Goal: Task Accomplishment & Management: Complete application form

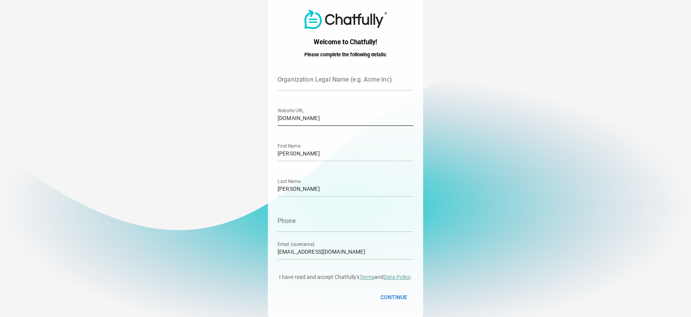
click at [320, 118] on input "[DOMAIN_NAME]" at bounding box center [346, 115] width 136 height 22
drag, startPoint x: 398, startPoint y: 116, endPoint x: 277, endPoint y: 126, distance: 121.9
click at [278, 126] on div "[DOMAIN_NAME] Website URL" at bounding box center [346, 115] width 136 height 22
click at [285, 118] on input "EZ Construction Marketing" at bounding box center [346, 115] width 136 height 22
click at [316, 116] on input "EZConstruction Marketing" at bounding box center [346, 115] width 136 height 22
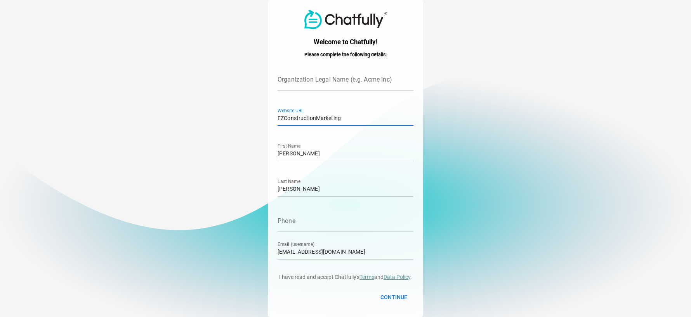
click at [340, 115] on input "EZConstructionMarketing" at bounding box center [346, 115] width 136 height 22
type input "EZConstructionMarketing.com"
click at [321, 229] on input "Phone" at bounding box center [346, 221] width 136 height 22
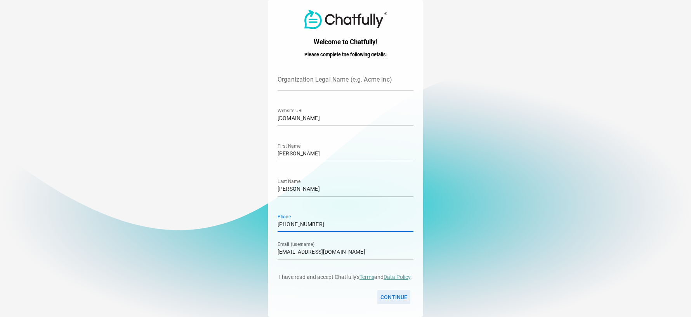
type input "330-651-7131"
click at [384, 294] on span "Continue" at bounding box center [393, 296] width 27 height 9
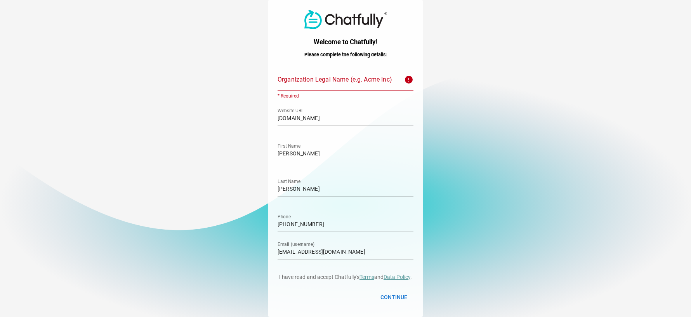
click at [358, 84] on input "Organization Legal Name (e.g. Acme Inc) error * Required" at bounding box center [339, 80] width 122 height 22
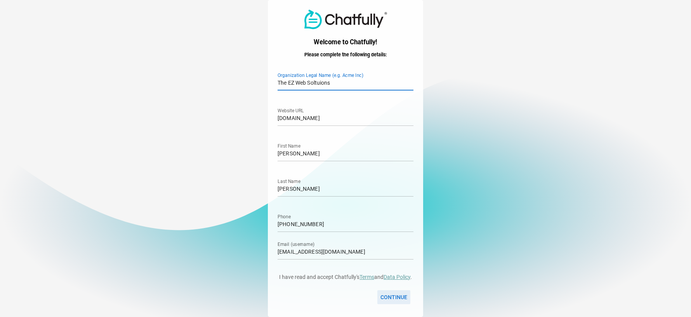
type input "The EZ Web Soltuions"
click at [393, 299] on span "Continue" at bounding box center [393, 296] width 27 height 9
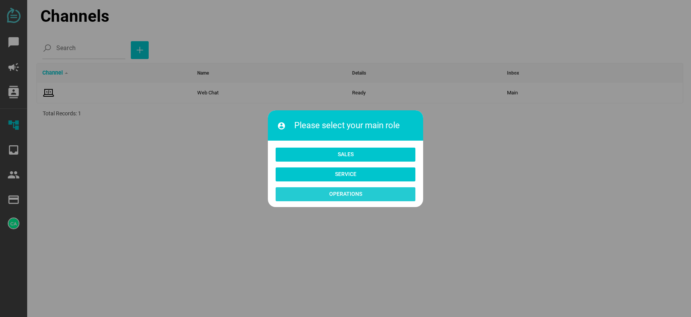
click at [346, 194] on span "Operations" at bounding box center [345, 193] width 33 height 9
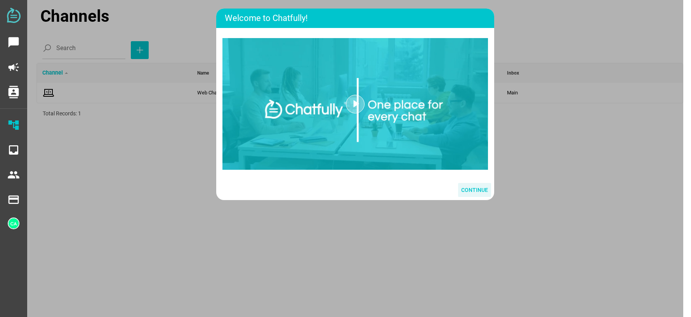
click at [476, 190] on span "Continue" at bounding box center [474, 189] width 27 height 9
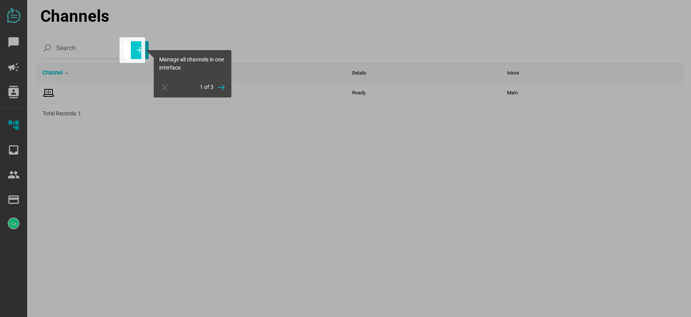
click at [223, 85] on icon "button" at bounding box center [221, 87] width 9 height 9
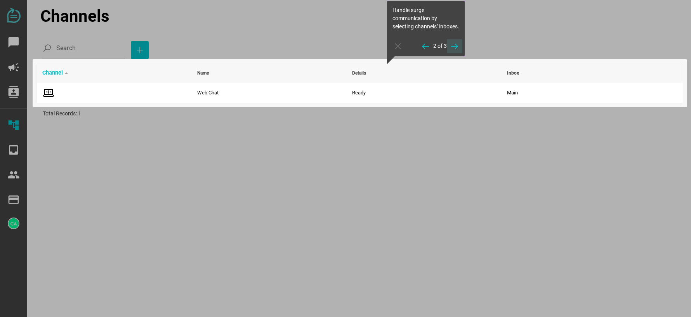
click at [455, 51] on icon "button" at bounding box center [454, 46] width 9 height 9
click at [458, 40] on icon "button" at bounding box center [454, 40] width 9 height 9
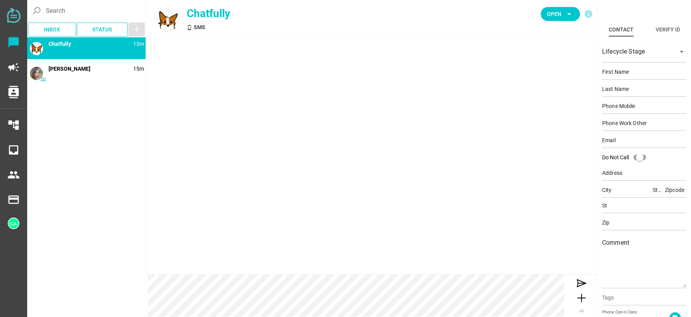
type input "Demo"
type input "Contact"
type input "15554443333"
type input "[EMAIL_ADDRESS][DOMAIN_NAME]"
type input "[STREET_ADDRESS]"
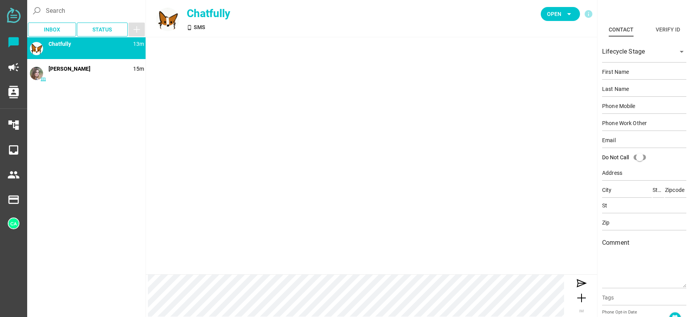
type input "[PERSON_NAME][GEOGRAPHIC_DATA]"
type input "CA"
type input "90210"
type input "CA"
type input "90210"
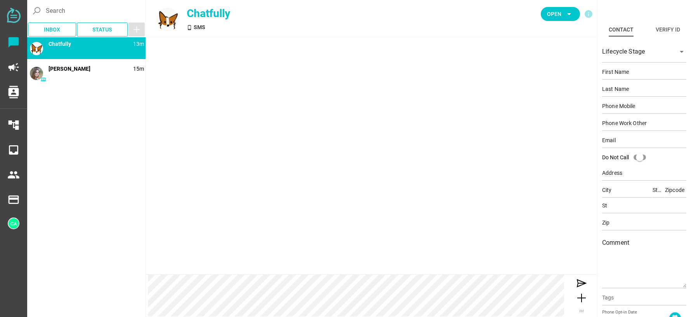
type textarea "This is an example contact for demo purposes."
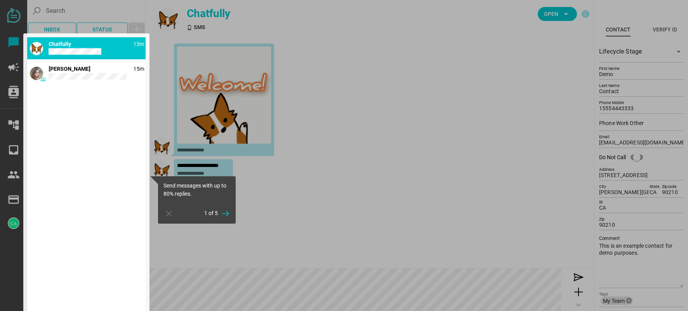
click at [12, 15] on div at bounding box center [13, 155] width 27 height 311
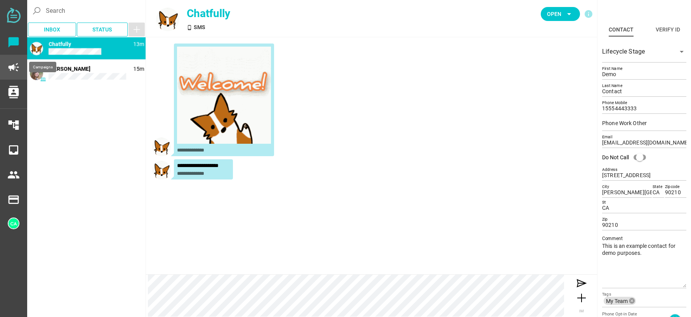
click at [12, 67] on icon "campaign" at bounding box center [13, 67] width 12 height 12
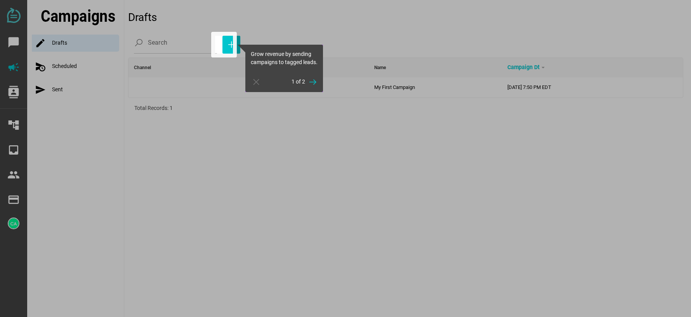
click at [11, 91] on div at bounding box center [107, 158] width 215 height 317
click at [16, 174] on div at bounding box center [107, 158] width 215 height 317
click at [309, 87] on icon "button" at bounding box center [312, 81] width 9 height 9
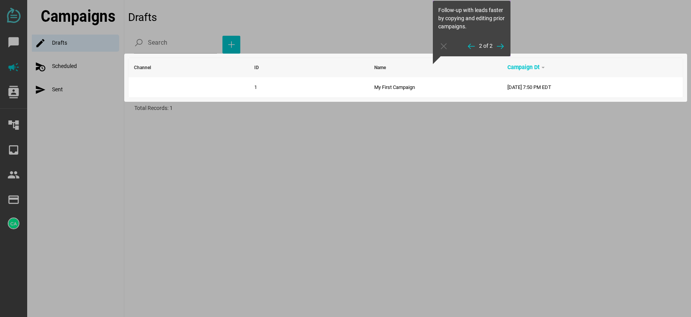
click at [241, 132] on div at bounding box center [405, 207] width 555 height 219
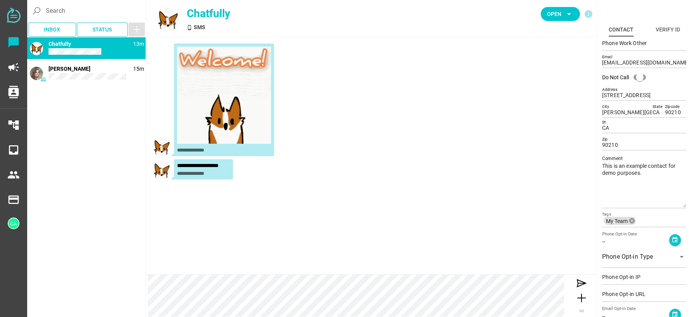
scroll to position [107, 0]
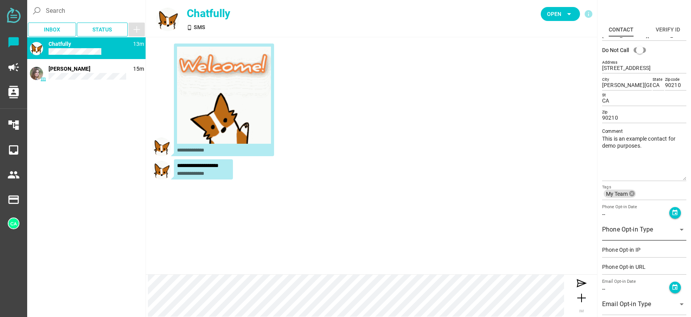
click at [666, 227] on div "Phone Opt-in Type" at bounding box center [637, 230] width 70 height 22
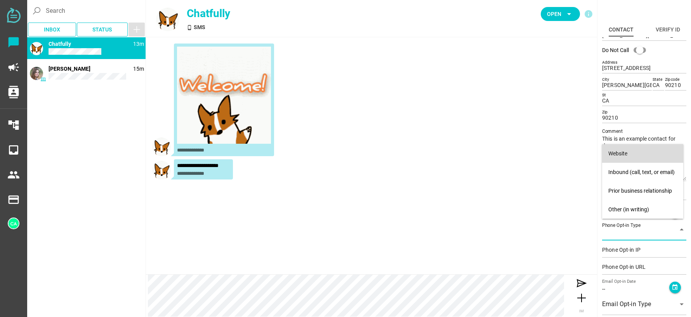
click at [650, 151] on div "Website" at bounding box center [642, 153] width 69 height 7
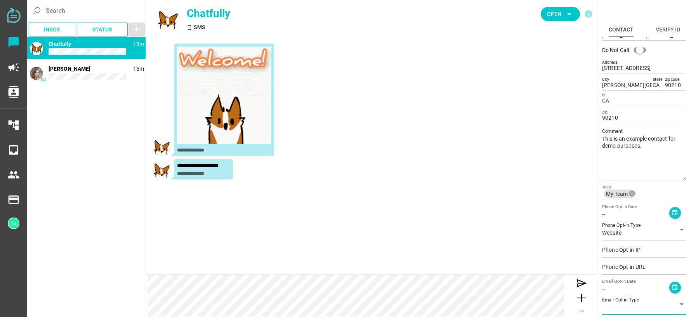
click at [677, 301] on icon "arrow_drop_down" at bounding box center [681, 303] width 9 height 9
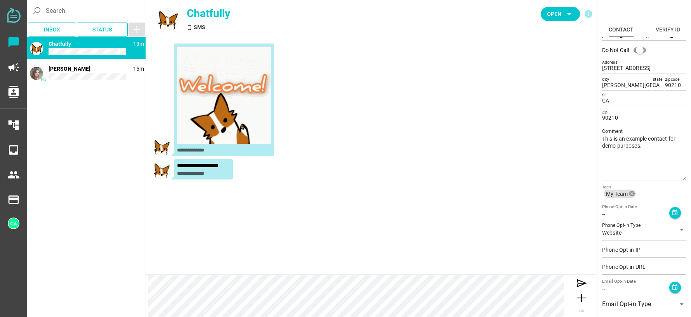
click at [551, 235] on div "**********" at bounding box center [371, 155] width 451 height 237
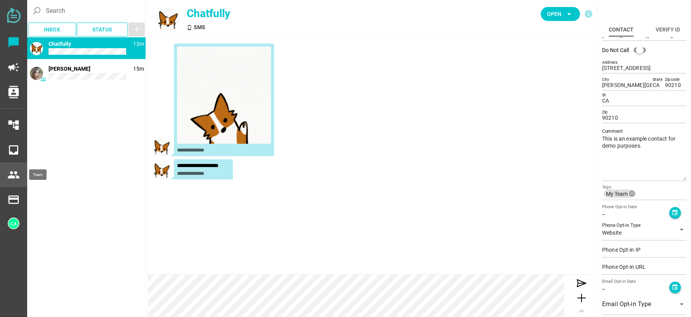
click at [7, 176] on icon "people" at bounding box center [13, 175] width 12 height 12
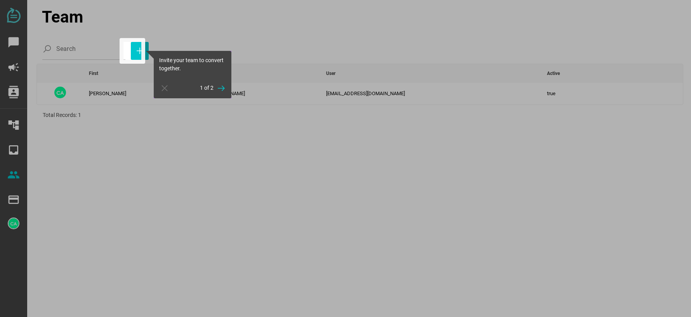
click at [82, 32] on div at bounding box center [61, 158] width 123 height 317
